Goal: Task Accomplishment & Management: Manage account settings

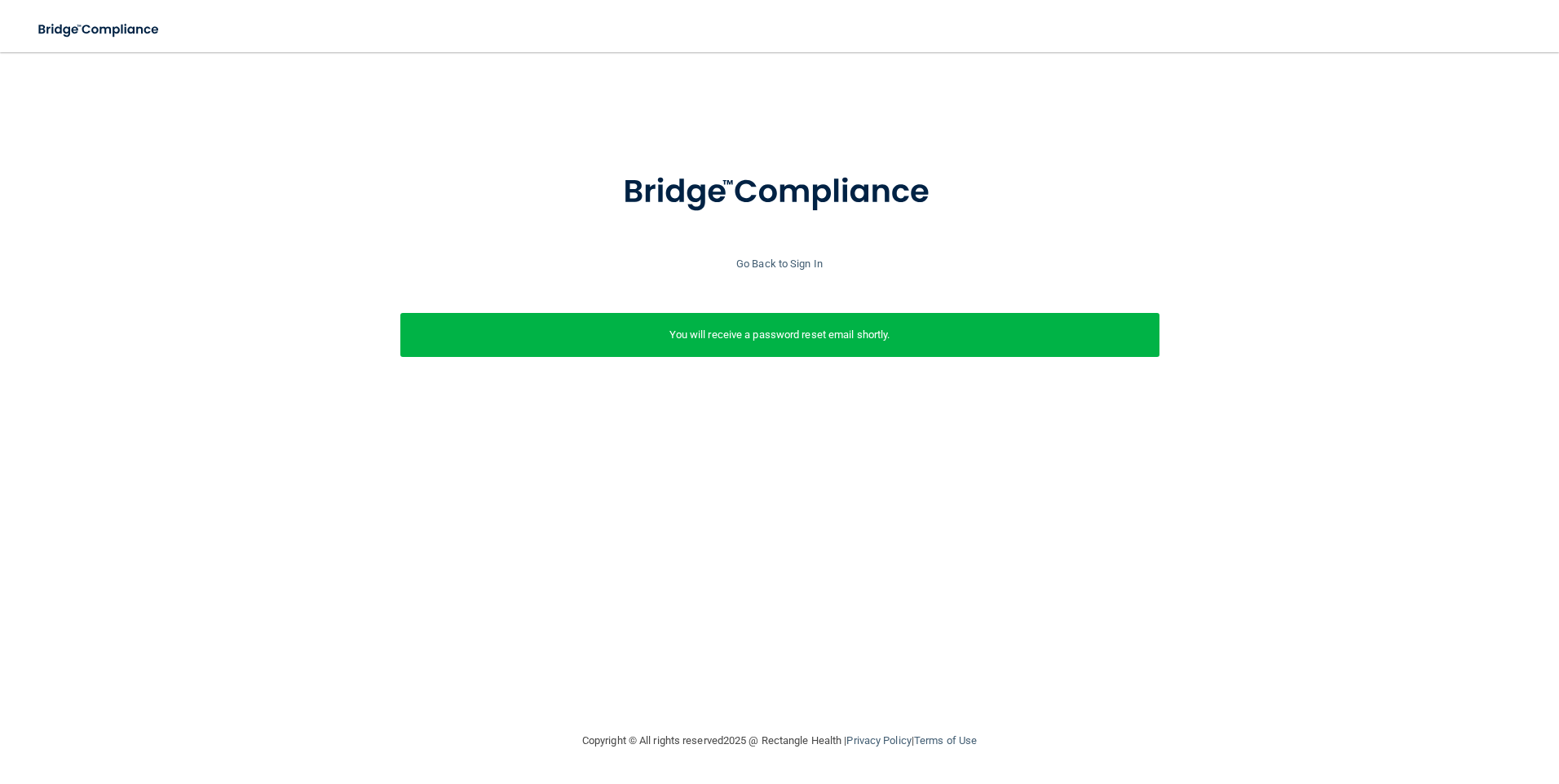
click at [729, 331] on p "You will receive a password reset email shortly." at bounding box center [780, 335] width 735 height 19
click at [788, 266] on link "Go Back to Sign In" at bounding box center [779, 264] width 86 height 13
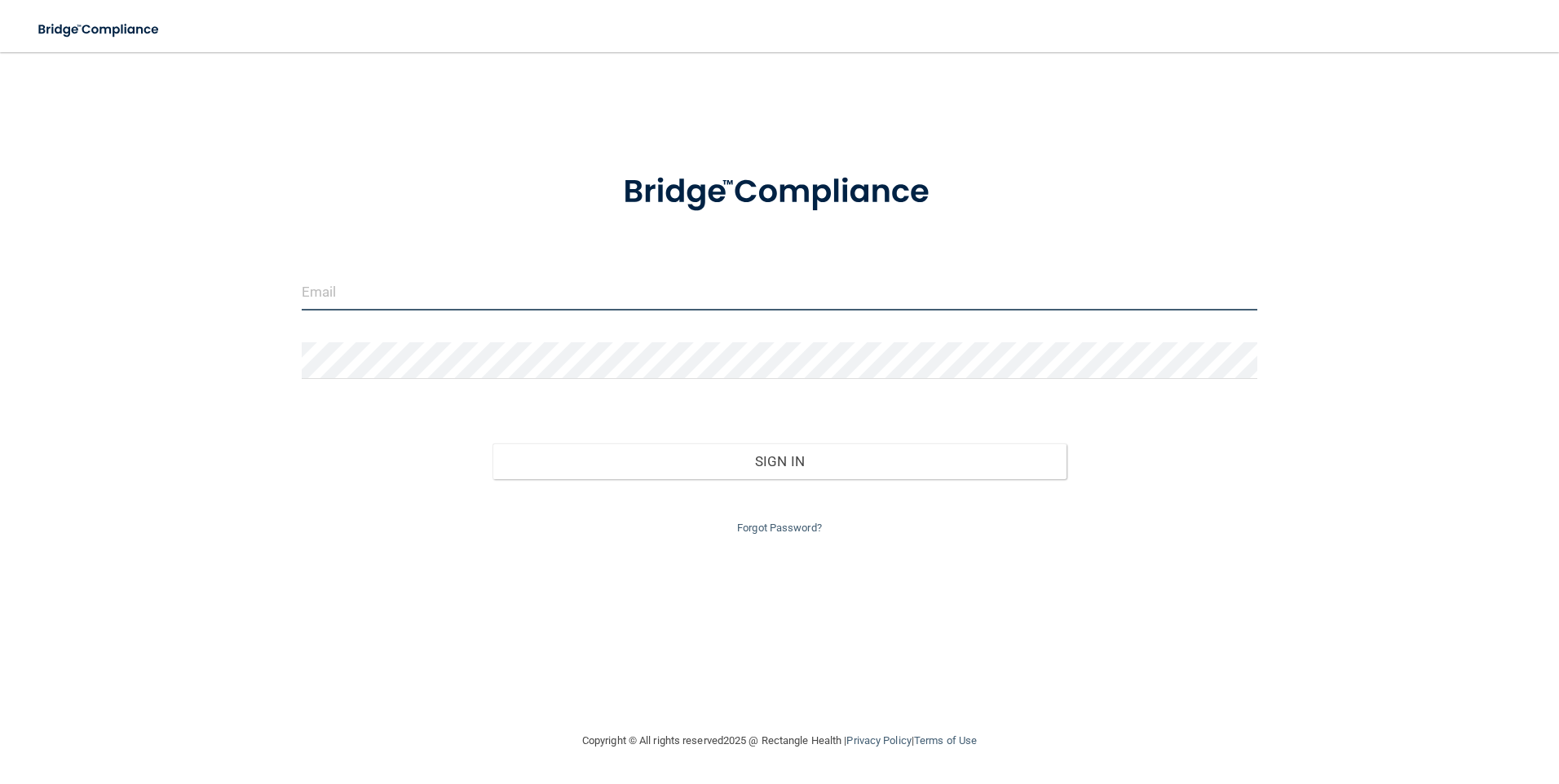
click at [514, 295] on input "email" at bounding box center [780, 293] width 956 height 37
type input "[EMAIL_ADDRESS][DOMAIN_NAME]"
click at [372, 291] on input "[EMAIL_ADDRESS][DOMAIN_NAME]" at bounding box center [780, 293] width 956 height 37
drag, startPoint x: 372, startPoint y: 295, endPoint x: 220, endPoint y: 296, distance: 152.0
click at [221, 295] on div "[EMAIL_ADDRESS][DOMAIN_NAME] Invalid email/password. You don't have permission …" at bounding box center [780, 391] width 1494 height 646
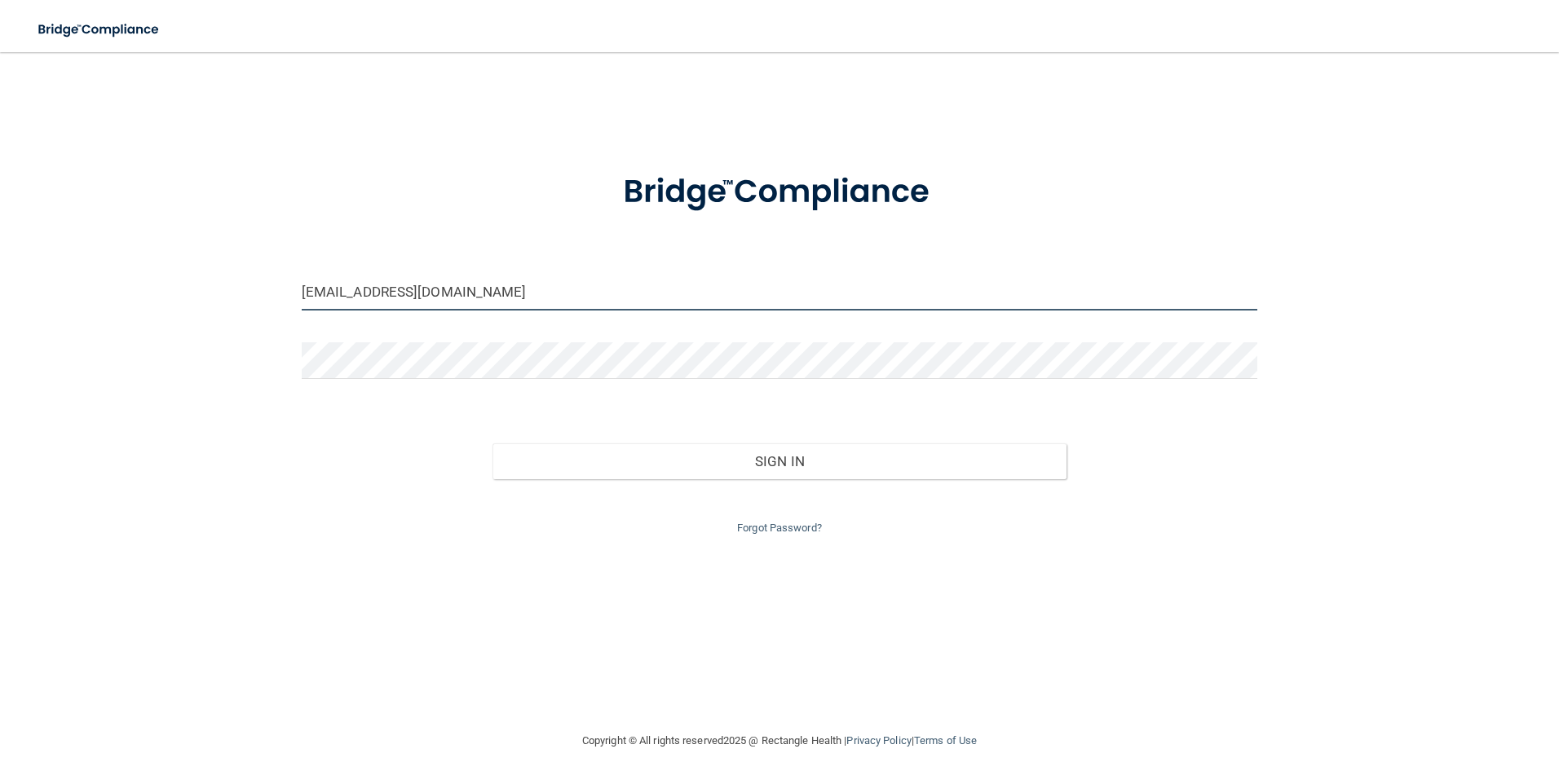
click at [493, 443] on button "Sign In" at bounding box center [780, 461] width 574 height 36
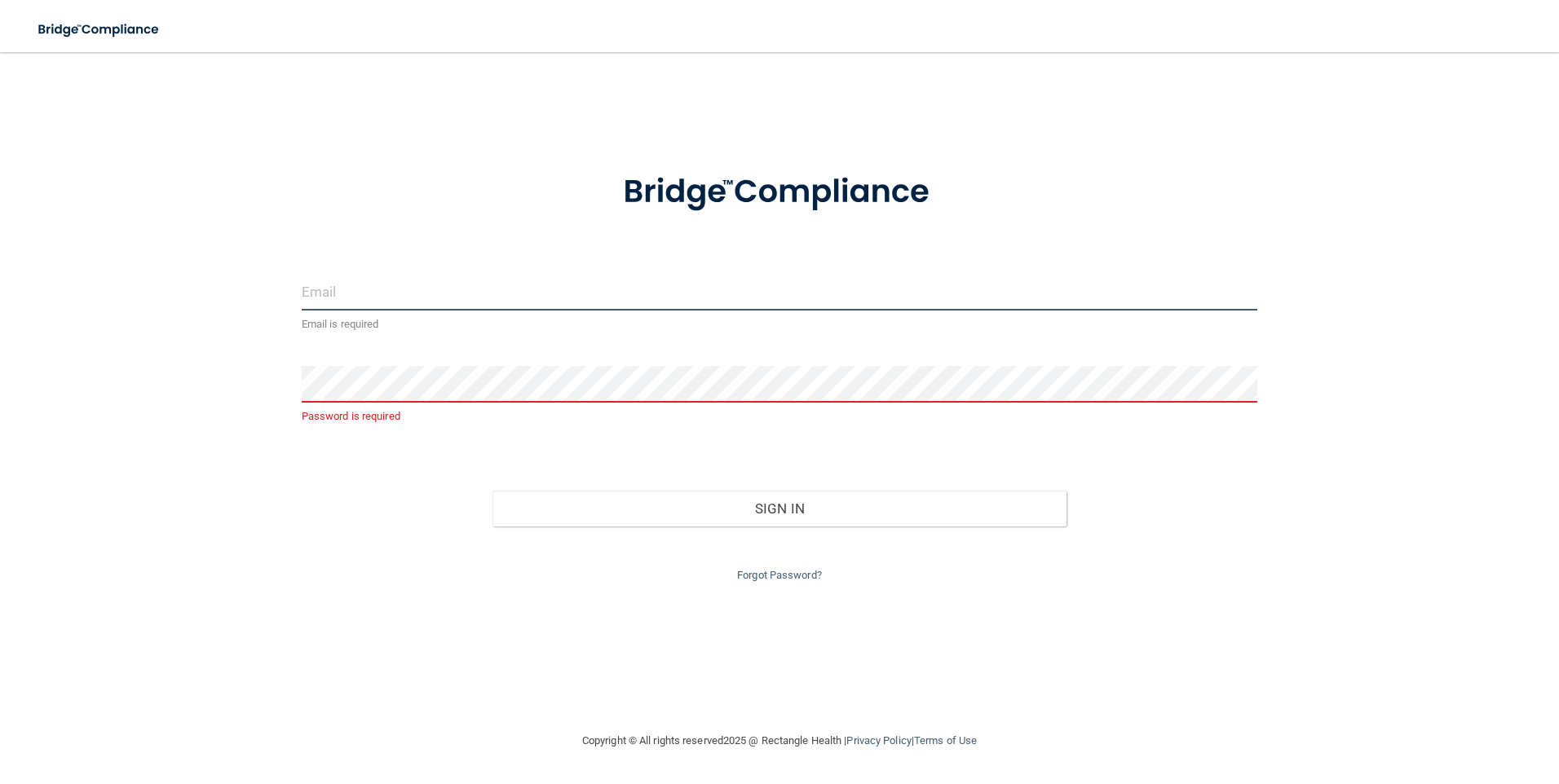
click at [315, 291] on input "email" at bounding box center [780, 293] width 956 height 37
click at [222, 307] on div "Email is required Password is required Invalid email/password. You don't have p…" at bounding box center [780, 391] width 1494 height 646
